Goal: Find specific page/section: Find specific page/section

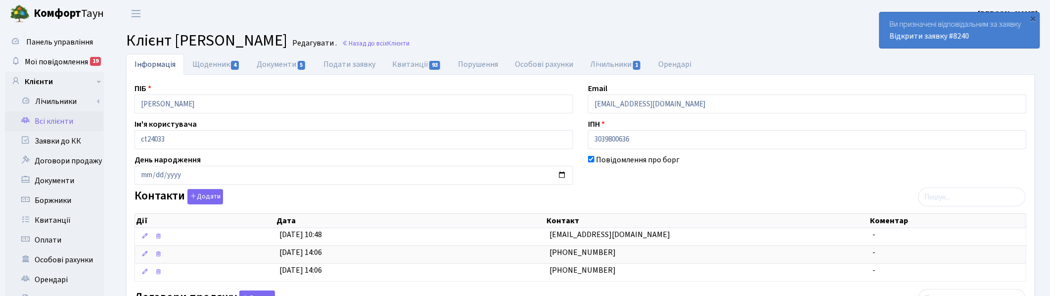
click at [670, 19] on header "[PERSON_NAME] [PERSON_NAME] Мій обліковий запис Вийти" at bounding box center [525, 13] width 1050 height 27
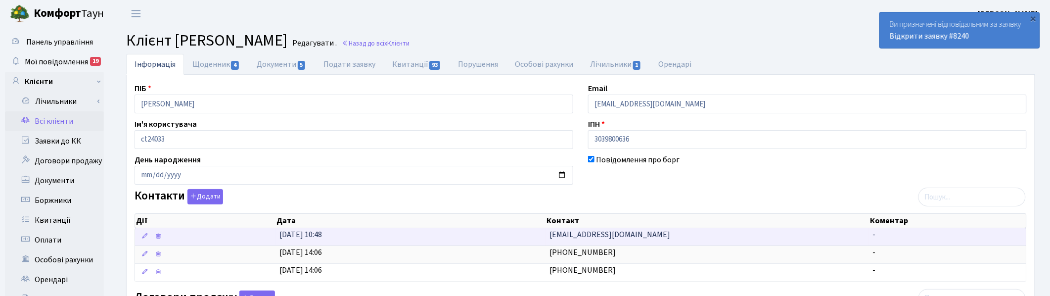
scroll to position [124, 0]
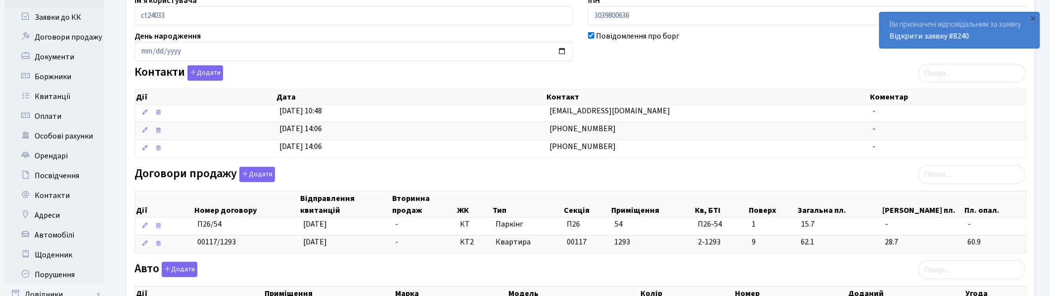
click at [1045, 58] on div "Інформація Щоденник 4 Документи 5 Подати заявку Квитанції 93 Порушення Особові …" at bounding box center [580, 222] width 939 height 584
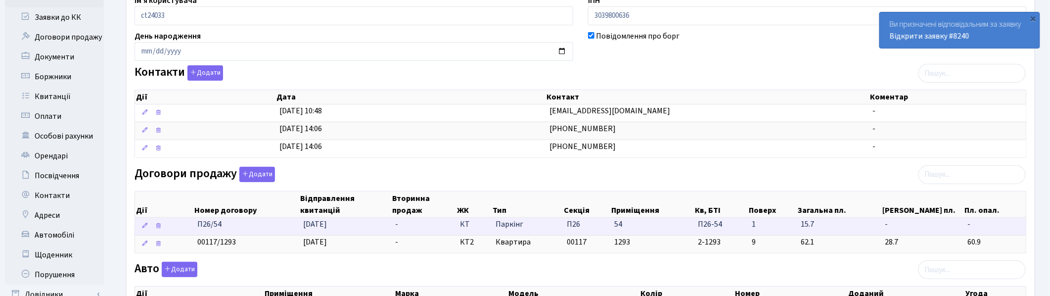
scroll to position [0, 0]
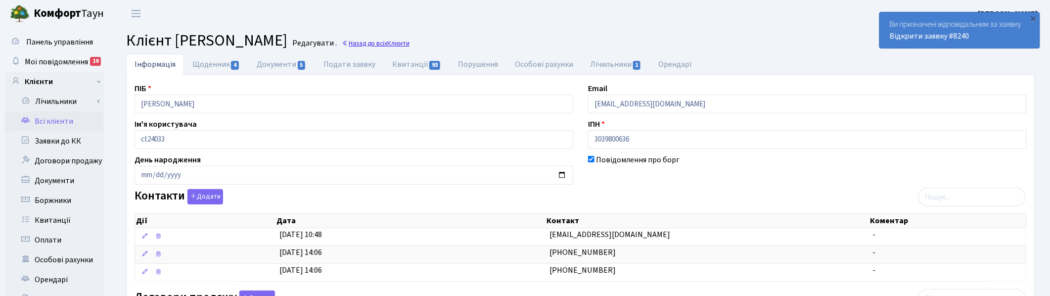
click at [410, 40] on link "Назад до всіх Клієнти" at bounding box center [376, 43] width 68 height 9
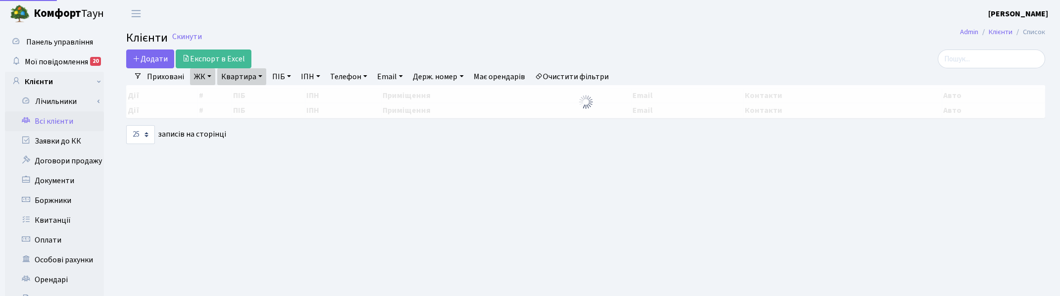
select select "25"
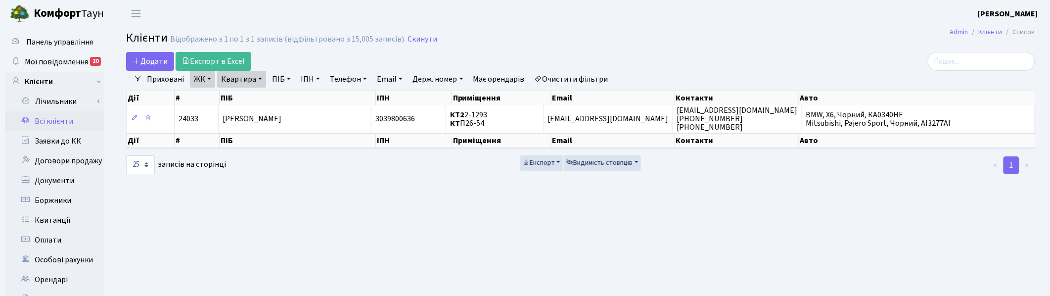
click at [263, 77] on link "Квартира" at bounding box center [241, 79] width 49 height 17
click at [288, 100] on icon at bounding box center [286, 99] width 8 height 8
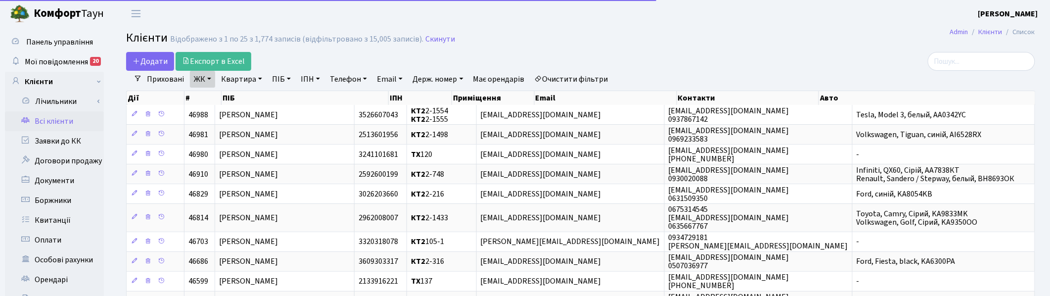
click at [285, 82] on link "ПІБ" at bounding box center [281, 79] width 27 height 17
click at [283, 102] on input "text" at bounding box center [298, 98] width 58 height 19
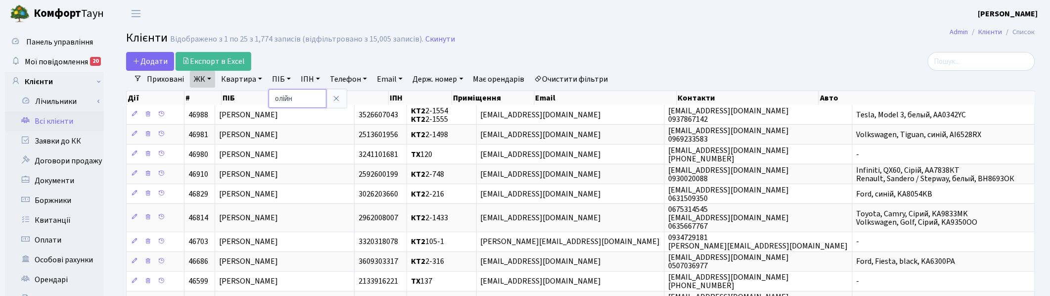
type input "олійн"
